Goal: Task Accomplishment & Management: Manage account settings

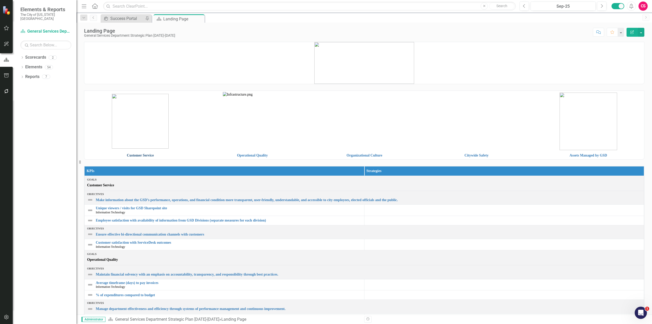
click at [134, 154] on link "Customer Service" at bounding box center [140, 155] width 27 height 4
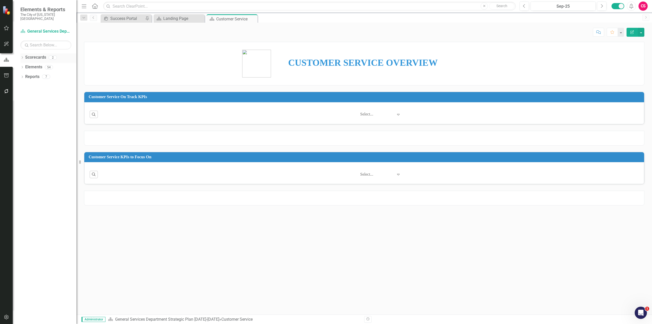
click at [22, 57] on icon "Dropdown" at bounding box center [22, 58] width 4 height 3
click at [25, 66] on icon at bounding box center [24, 67] width 1 height 3
click at [0, 0] on icon "Close" at bounding box center [0, 0] width 0 height 0
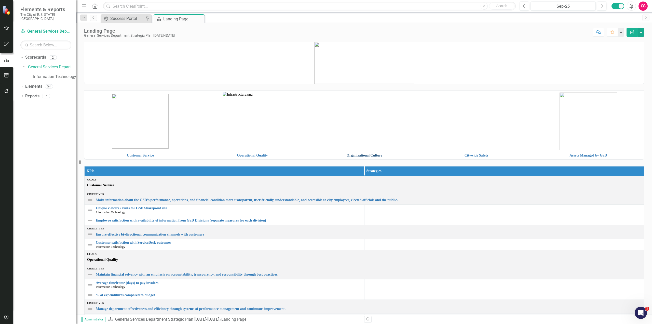
click at [373, 155] on link "Organizational Culture" at bounding box center [365, 155] width 36 height 4
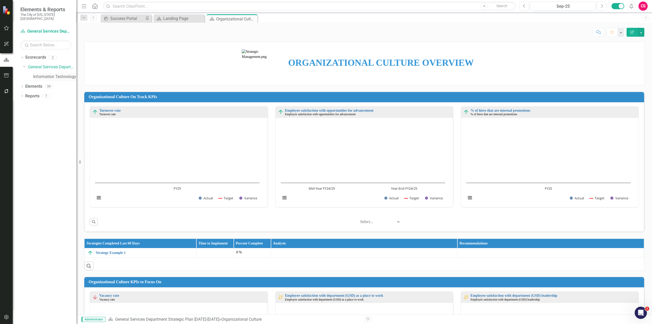
click at [70, 75] on link "Information Technology" at bounding box center [54, 77] width 43 height 6
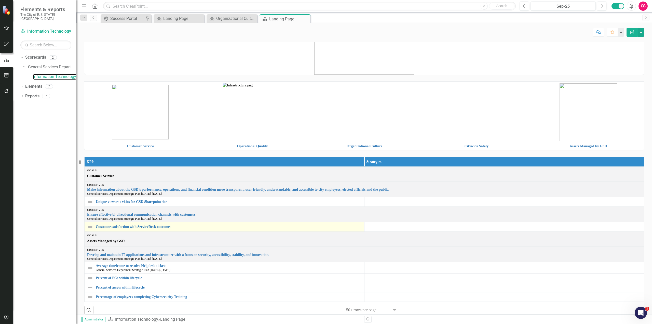
scroll to position [14, 0]
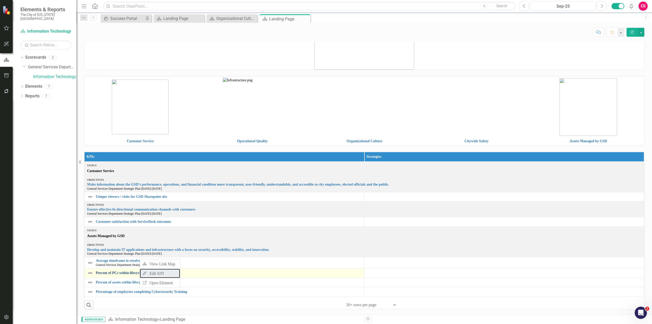
click at [161, 273] on link "Edit Edit KPI" at bounding box center [160, 273] width 40 height 9
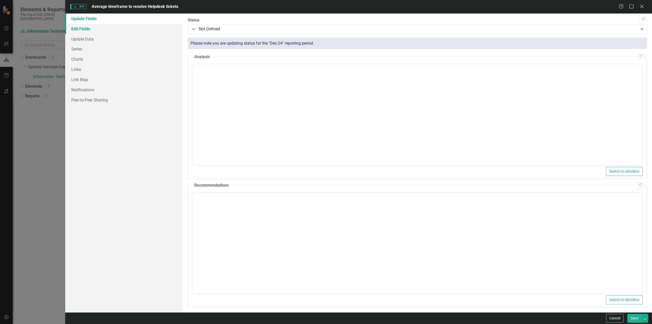
click at [94, 30] on link "Edit Fields" at bounding box center [123, 29] width 117 height 10
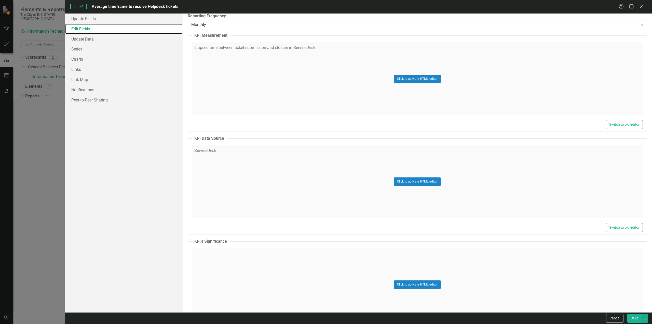
scroll to position [216, 0]
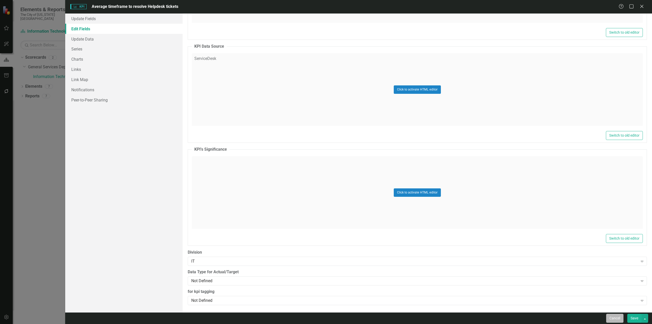
click at [613, 317] on button "Cancel" at bounding box center [615, 318] width 17 height 9
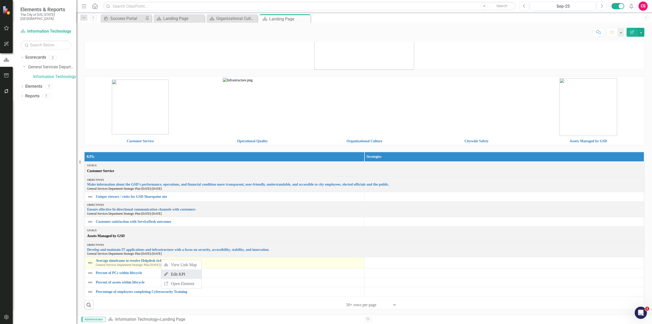
click at [181, 276] on link "Edit Edit KPI" at bounding box center [181, 273] width 40 height 9
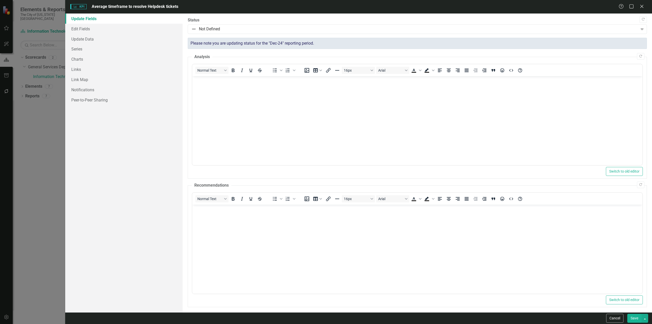
scroll to position [0, 0]
click at [94, 33] on link "Edit Fields" at bounding box center [123, 29] width 117 height 10
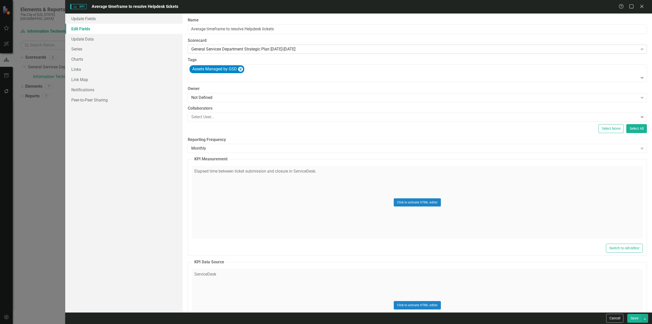
click at [249, 50] on div "General Services Department Strategic Plan [DATE]-[DATE]" at bounding box center [414, 49] width 447 height 6
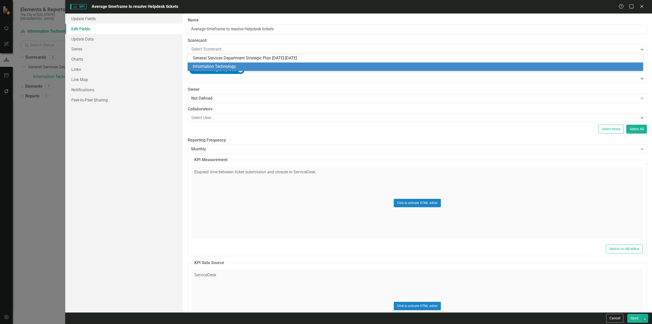
click at [243, 66] on div "Information Technology" at bounding box center [417, 67] width 448 height 6
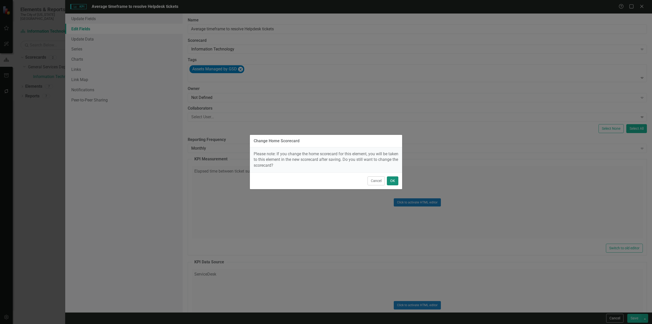
click at [390, 178] on button "OK" at bounding box center [392, 180] width 11 height 9
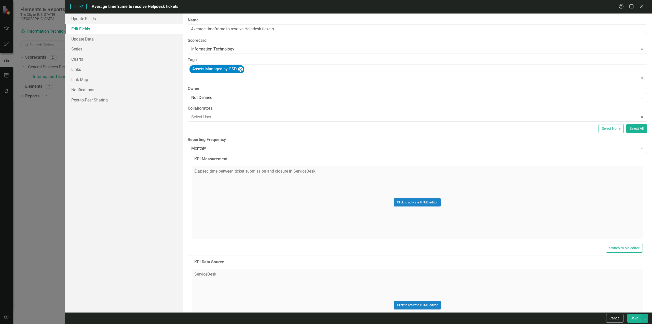
click at [636, 317] on button "Save" at bounding box center [635, 318] width 14 height 9
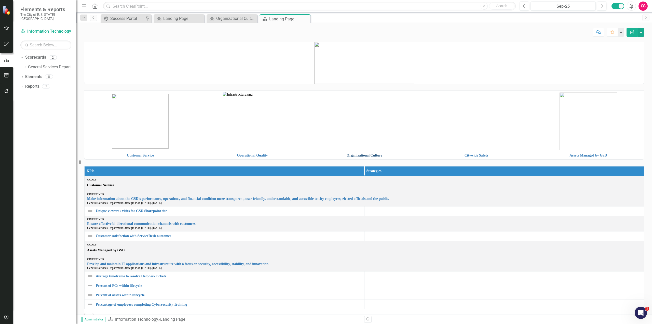
click at [348, 154] on link "Organizational Culture" at bounding box center [365, 155] width 36 height 4
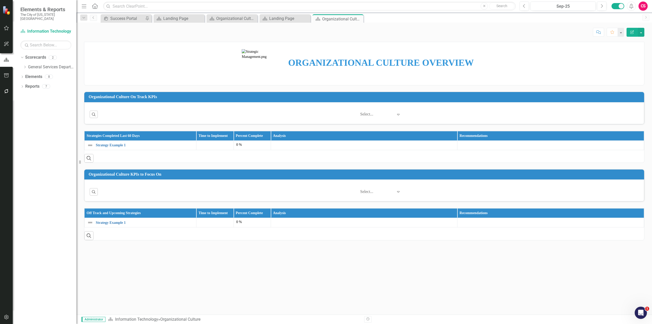
click at [0, 0] on icon "Close" at bounding box center [0, 0] width 0 height 0
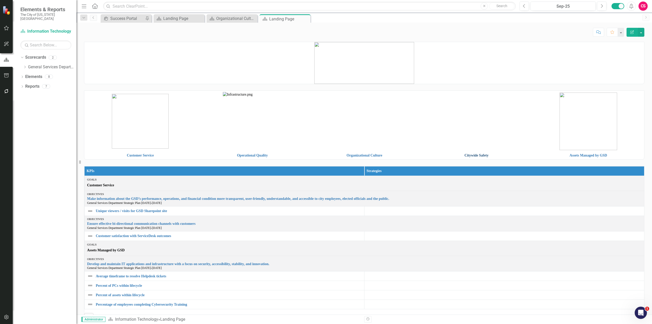
click at [467, 155] on link "Citywide Safety" at bounding box center [477, 155] width 24 height 4
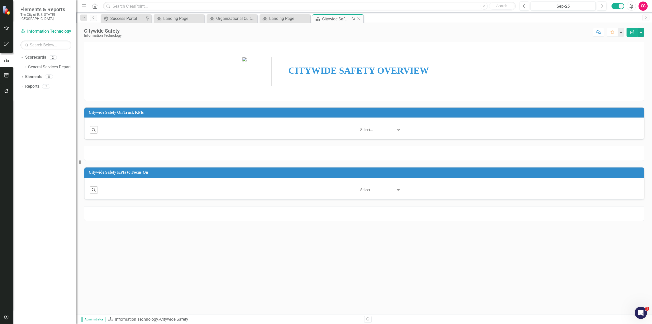
click at [358, 19] on icon "Close" at bounding box center [358, 19] width 5 height 4
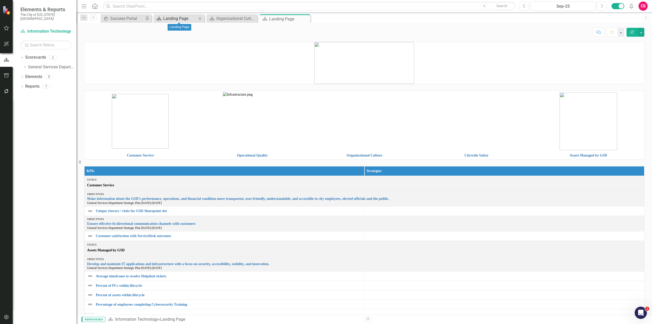
click at [189, 16] on div "Landing Page" at bounding box center [180, 18] width 34 height 6
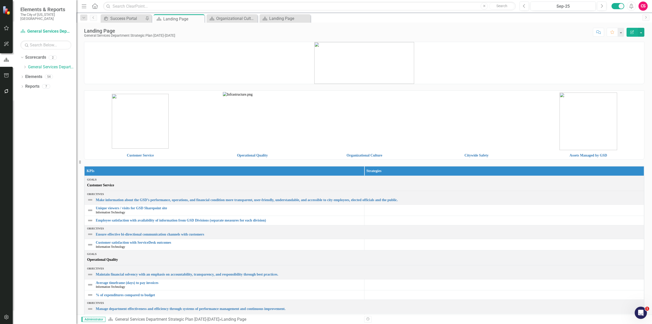
click at [293, 23] on div "Landing Page General Services Department Strategic Plan [DATE]-[DATE] Score: N/…" at bounding box center [364, 30] width 576 height 15
click at [292, 21] on div "Landing Page" at bounding box center [286, 18] width 34 height 6
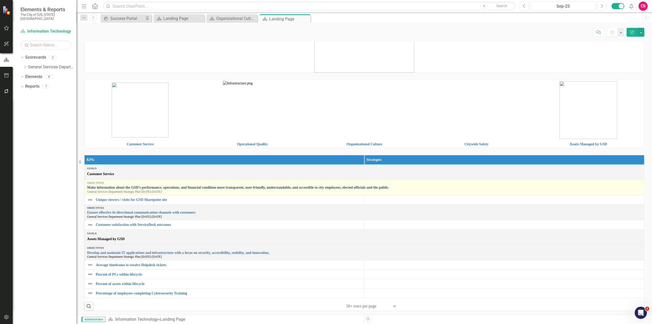
scroll to position [17, 0]
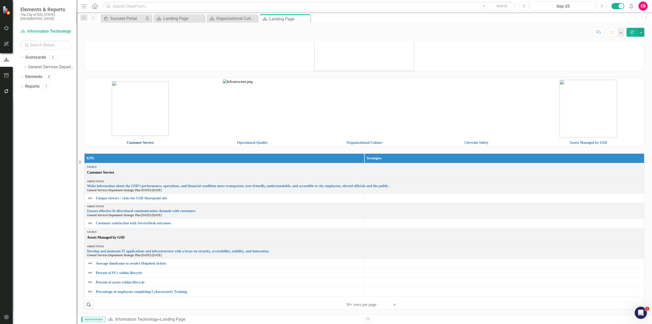
click at [134, 141] on link "Customer Service" at bounding box center [140, 143] width 27 height 4
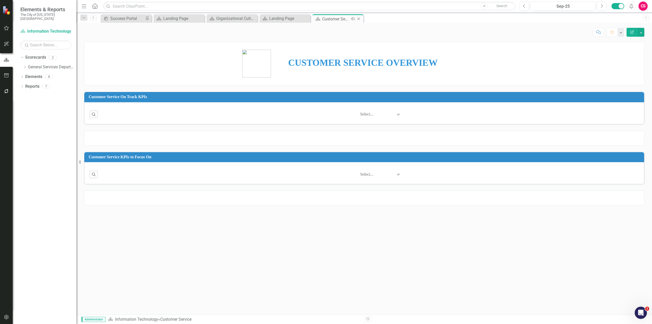
click at [360, 19] on icon "Close" at bounding box center [358, 19] width 5 height 4
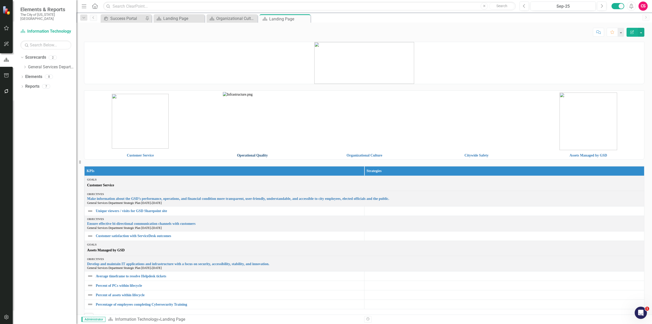
click at [248, 156] on link "Operational Quality" at bounding box center [252, 155] width 31 height 4
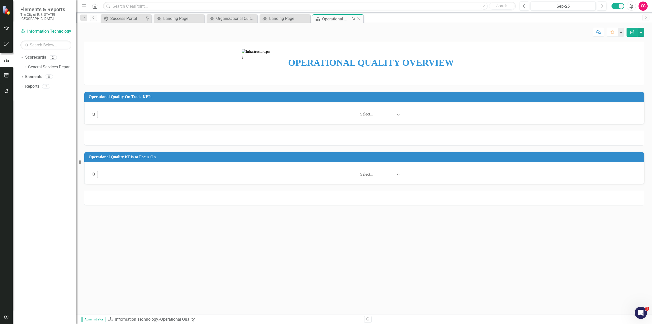
click at [358, 18] on icon at bounding box center [359, 19] width 3 height 3
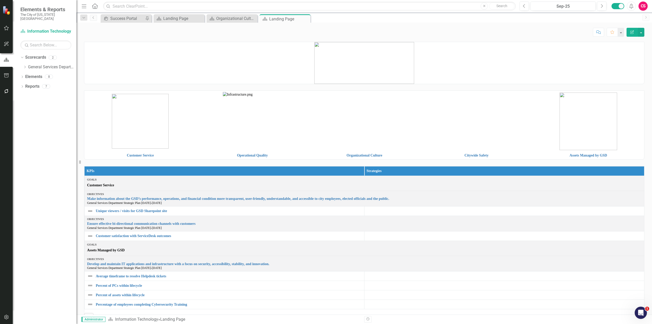
click at [358, 151] on td at bounding box center [365, 121] width 112 height 61
click at [357, 155] on link "Organizational Culture" at bounding box center [365, 155] width 36 height 4
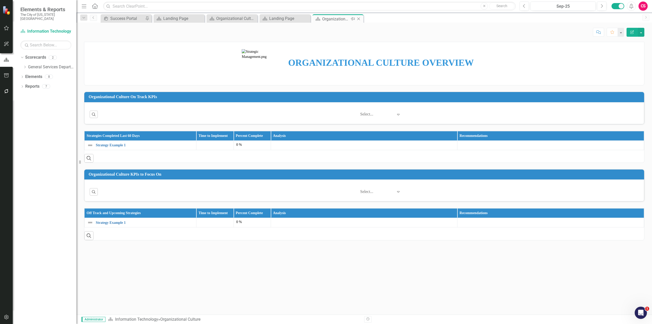
click at [361, 20] on icon "Close" at bounding box center [358, 19] width 5 height 4
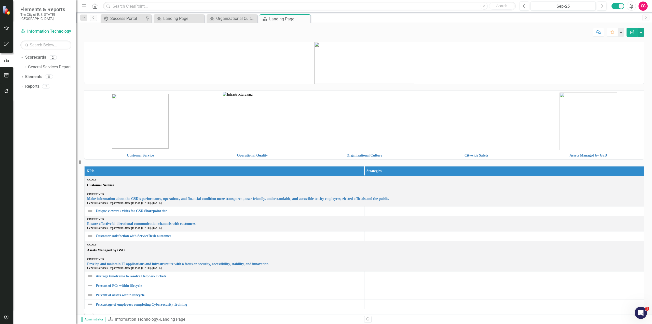
click at [465, 152] on td "Citywide Safety" at bounding box center [477, 156] width 112 height 8
click at [465, 154] on link "Citywide Safety" at bounding box center [477, 155] width 24 height 4
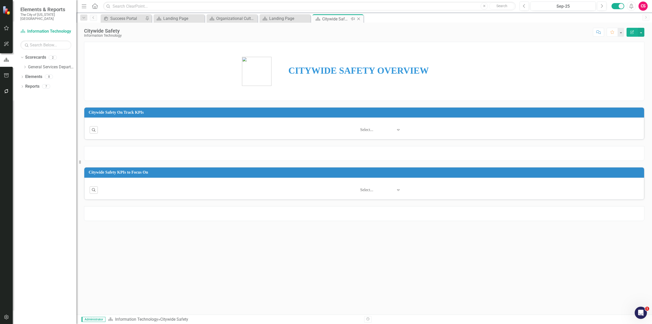
click at [360, 19] on icon "Close" at bounding box center [358, 19] width 5 height 4
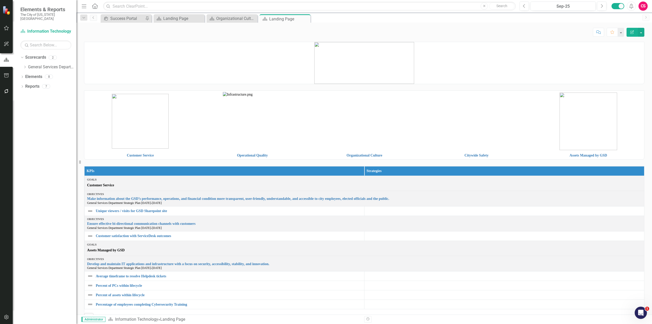
click at [565, 154] on td "Assets Managed by GSD" at bounding box center [589, 156] width 112 height 8
click at [570, 157] on link "Assets Managed by GSD" at bounding box center [588, 155] width 37 height 4
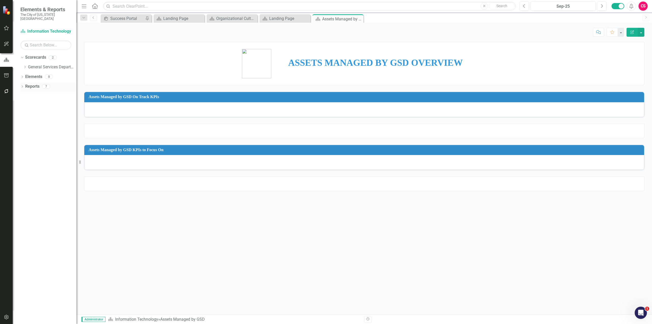
click at [38, 82] on div "Reports" at bounding box center [32, 86] width 14 height 8
click at [36, 74] on link "Elements" at bounding box center [33, 77] width 17 height 6
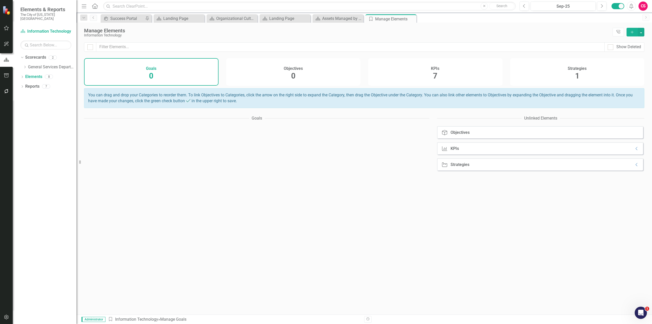
click at [425, 70] on div "KPIs 7" at bounding box center [435, 72] width 135 height 28
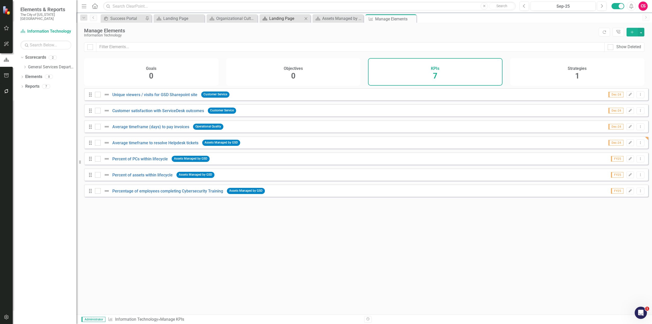
click at [276, 19] on div "Landing Page" at bounding box center [286, 18] width 34 height 6
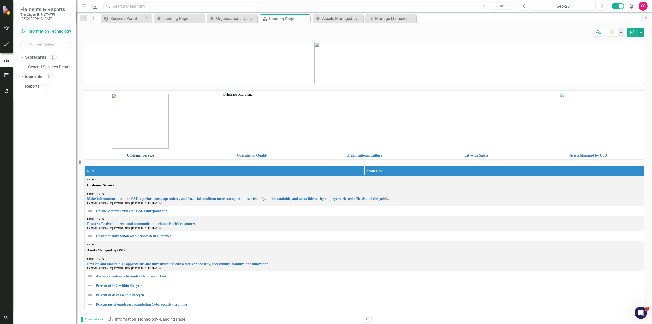
click at [143, 157] on link "Customer Service" at bounding box center [140, 155] width 27 height 4
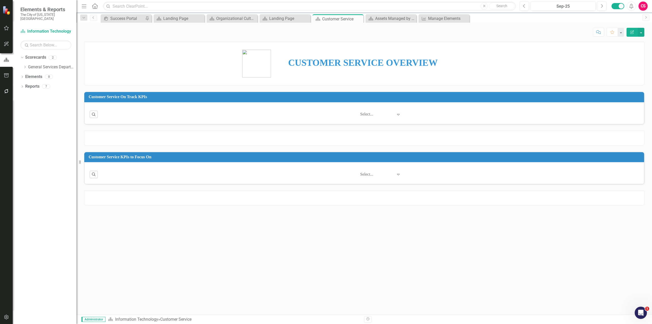
click at [455, 103] on div "Search ‹ Previous 1 (current) › Next Select... Expand" at bounding box center [364, 113] width 560 height 22
drag, startPoint x: 455, startPoint y: 103, endPoint x: 534, endPoint y: 95, distance: 79.9
click at [455, 103] on div "Search ‹ Previous 1 (current) › Next Select... Expand" at bounding box center [364, 113] width 560 height 22
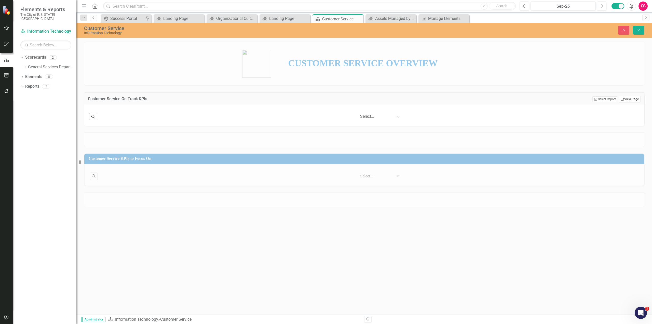
click at [625, 100] on link "Link View Page" at bounding box center [630, 99] width 22 height 7
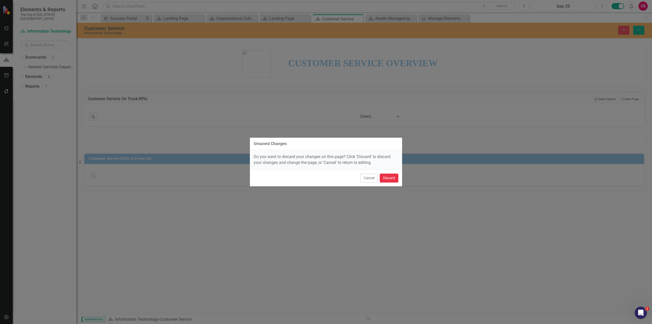
click at [395, 178] on button "Discard" at bounding box center [389, 178] width 19 height 9
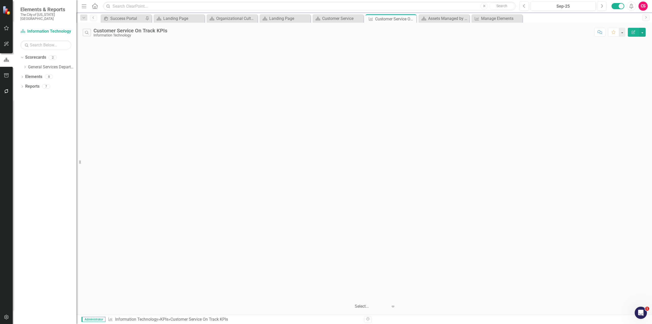
click at [631, 31] on button "Edit Report" at bounding box center [633, 32] width 11 height 9
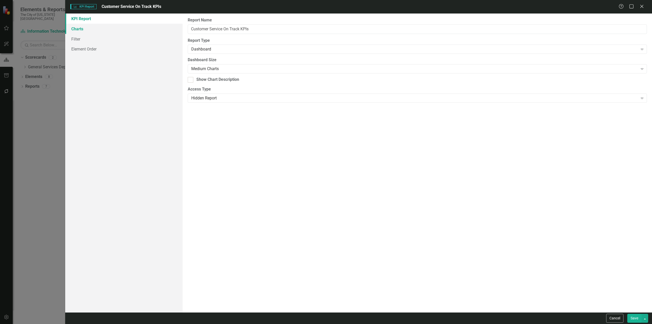
click at [103, 31] on link "Charts" at bounding box center [123, 29] width 117 height 10
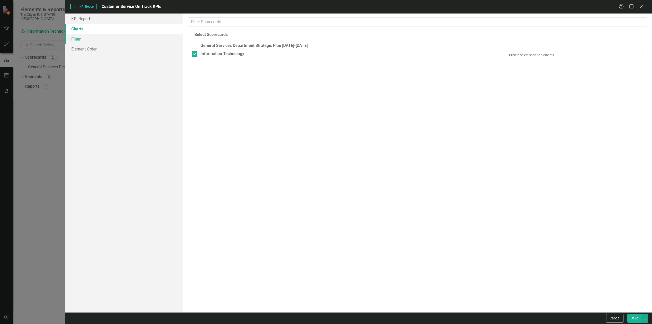
click at [95, 41] on link "Filter" at bounding box center [123, 39] width 117 height 10
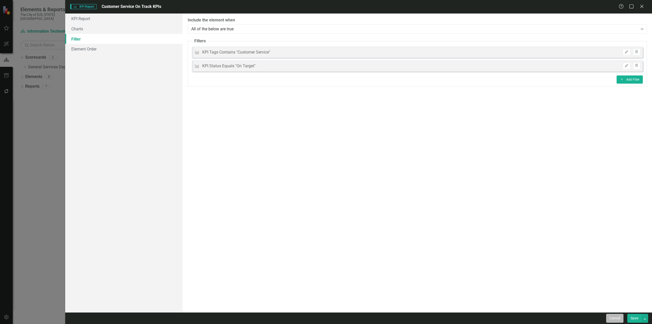
click at [608, 317] on button "Cancel" at bounding box center [615, 318] width 17 height 9
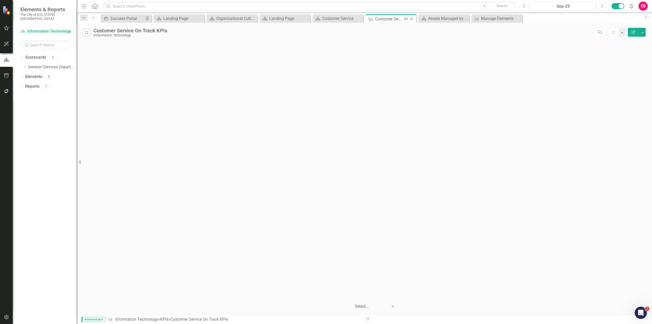
click at [412, 19] on icon "Close" at bounding box center [411, 19] width 5 height 4
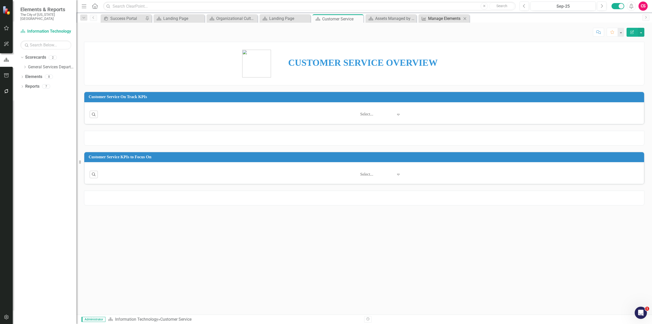
click at [447, 19] on div "Manage Elements" at bounding box center [445, 18] width 34 height 6
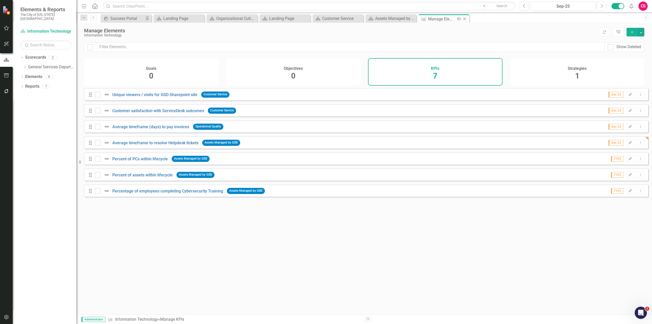
click at [464, 21] on icon "Close" at bounding box center [464, 19] width 5 height 4
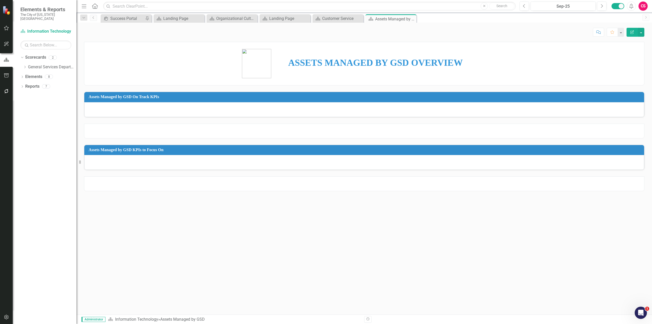
click at [313, 194] on div "ASSETS MANAGED BY GSD OVERVIEW Assets Managed by GSD On Track KPIs Assets Manag…" at bounding box center [364, 115] width 576 height 161
